Goal: Task Accomplishment & Management: Manage account settings

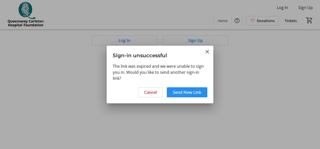
click at [190, 94] on span "Send New Link" at bounding box center [187, 93] width 28 height 6
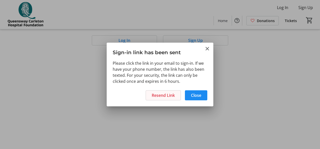
click at [173, 94] on span "Resend Link" at bounding box center [163, 96] width 23 height 6
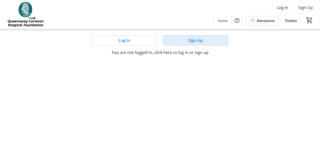
click at [200, 41] on span "Sign Up" at bounding box center [195, 40] width 15 height 6
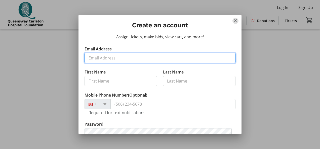
click at [135, 59] on input "Email Address" at bounding box center [160, 58] width 151 height 10
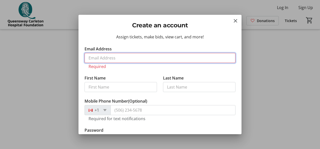
click at [135, 59] on input "Email Address" at bounding box center [160, 58] width 151 height 10
type input "[EMAIL_ADDRESS][DOMAIN_NAME]"
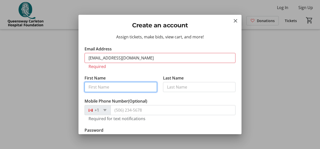
type input "Ross"
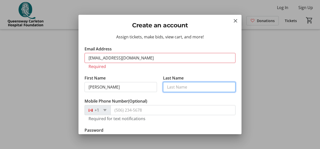
type input "Cameron"
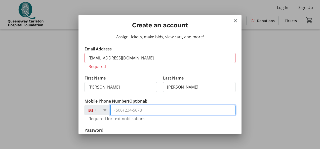
type input "[PHONE_NUMBER]"
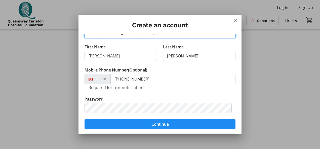
scroll to position [50, 0]
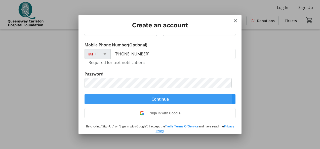
click at [151, 98] on span "Continue" at bounding box center [159, 99] width 17 height 6
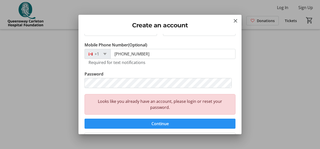
click at [151, 123] on span "Continue" at bounding box center [159, 124] width 17 height 6
click at [236, 20] on mat-icon "Close" at bounding box center [235, 21] width 6 height 6
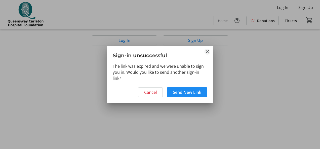
click at [208, 49] on mat-icon "Close" at bounding box center [207, 52] width 6 height 6
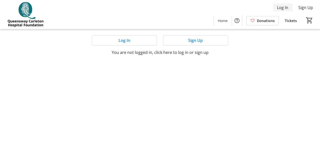
click at [281, 8] on span "Log In" at bounding box center [282, 8] width 11 height 6
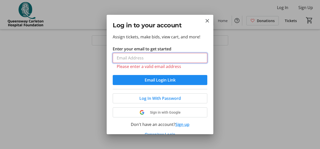
click at [161, 61] on input "Enter your email to get started" at bounding box center [160, 58] width 95 height 10
type input "[EMAIL_ADDRESS][DOMAIN_NAME]"
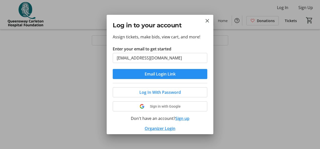
click at [170, 74] on span "Email Login Link" at bounding box center [160, 74] width 31 height 6
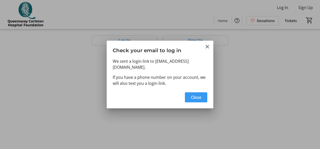
click at [198, 95] on span "Close" at bounding box center [196, 98] width 10 height 6
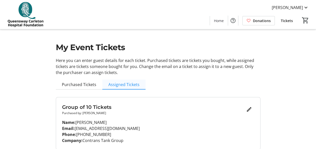
click at [121, 87] on span "Assigned Tickets" at bounding box center [123, 85] width 31 height 4
click at [64, 87] on span "Purchased Tickets" at bounding box center [79, 85] width 34 height 4
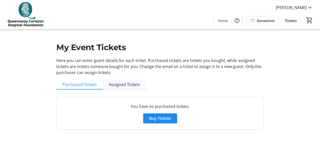
click at [124, 83] on span "Assigned Tickets" at bounding box center [124, 85] width 31 height 4
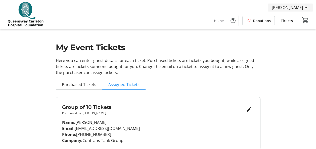
click at [289, 8] on span "[PERSON_NAME]" at bounding box center [287, 8] width 31 height 6
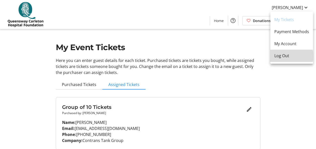
click at [281, 56] on span "Log Out" at bounding box center [292, 56] width 35 height 6
